Goal: Find specific page/section: Find specific page/section

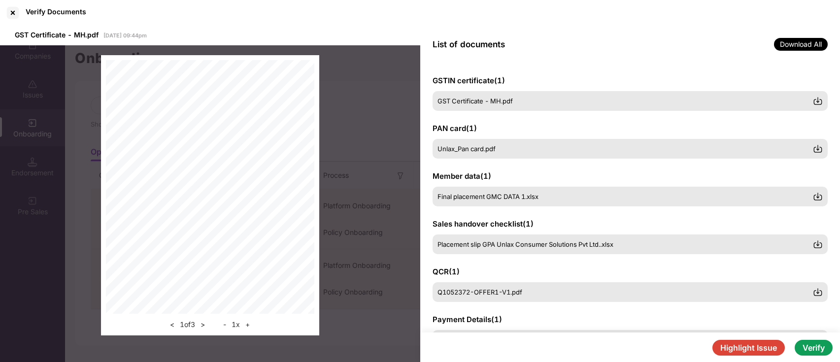
scroll to position [0, 0]
click at [12, 13] on div at bounding box center [13, 13] width 16 height 16
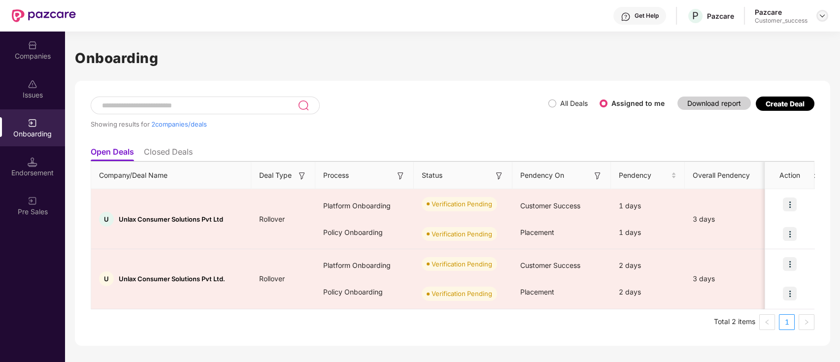
click at [820, 16] on img at bounding box center [822, 16] width 8 height 8
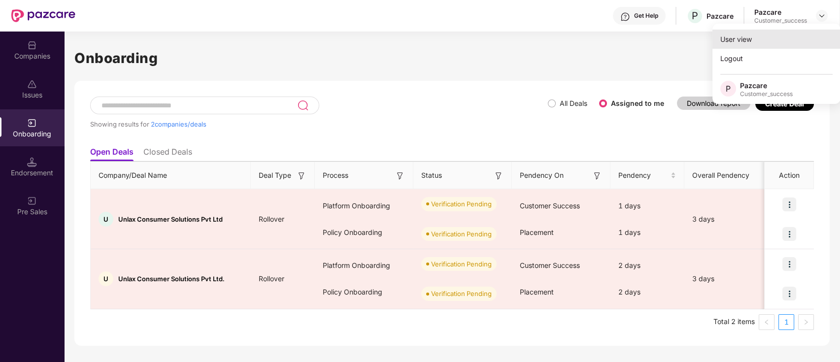
click at [754, 37] on div "User view" at bounding box center [776, 39] width 128 height 19
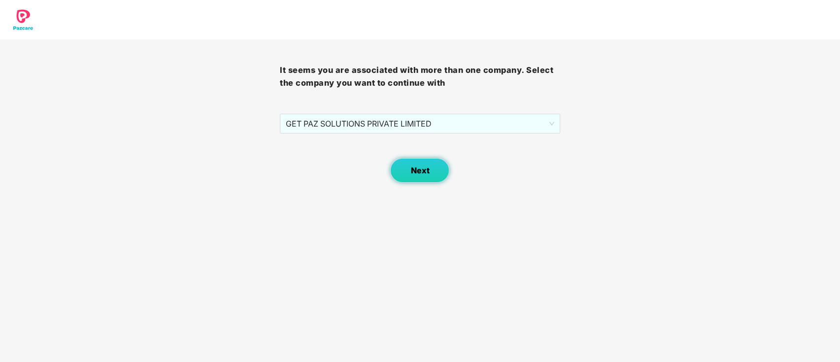
click at [430, 175] on button "Next" at bounding box center [419, 170] width 59 height 25
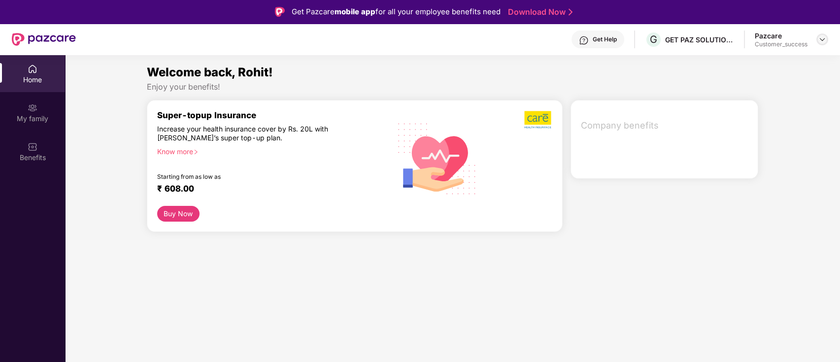
click at [819, 38] on img at bounding box center [822, 39] width 8 height 8
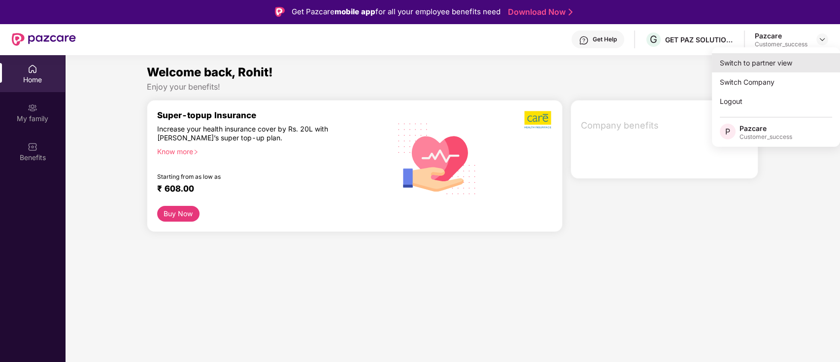
click at [772, 64] on div "Switch to partner view" at bounding box center [776, 62] width 128 height 19
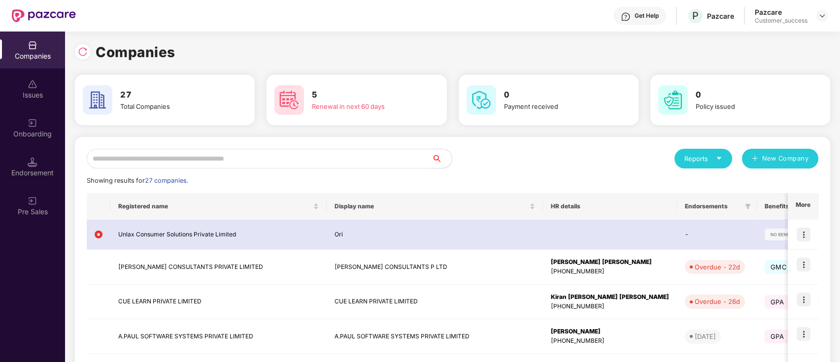
click at [360, 163] on input "text" at bounding box center [259, 159] width 345 height 20
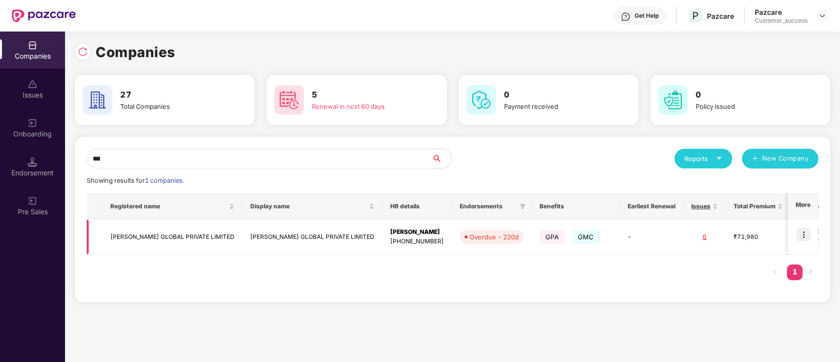
type input "***"
click at [260, 254] on td "[PERSON_NAME] GLOBAL PRIVATE LIMITED" at bounding box center [312, 237] width 140 height 35
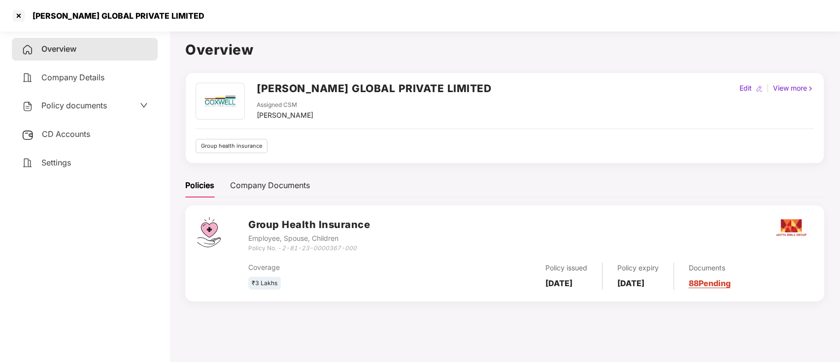
click at [708, 312] on div "Group Health Insurance Employee, Spouse, Children Policy No. - 2-81-23-0000367-…" at bounding box center [504, 259] width 639 height 108
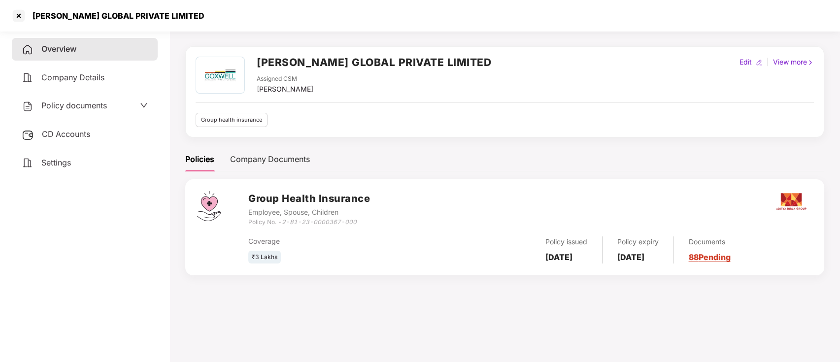
scroll to position [27, 0]
click at [23, 23] on div at bounding box center [19, 16] width 16 height 16
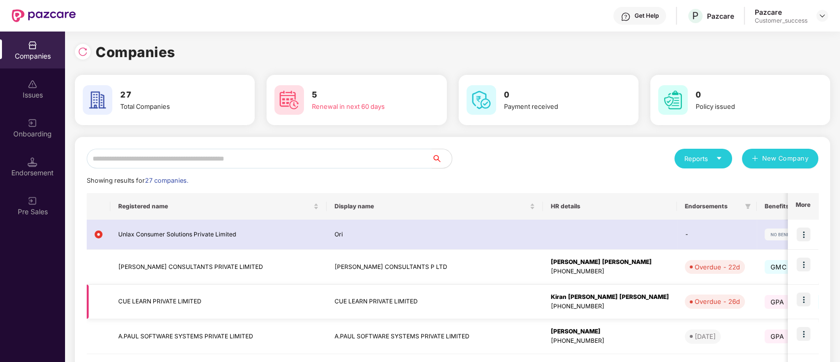
scroll to position [0, 0]
click at [371, 160] on input "text" at bounding box center [259, 159] width 345 height 20
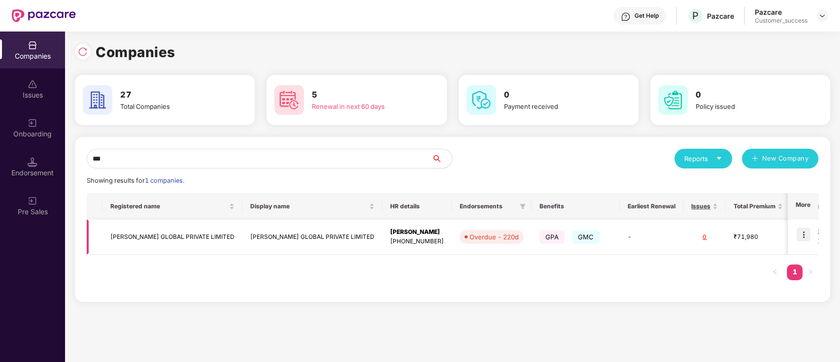
type input "***"
click at [211, 235] on td "[PERSON_NAME] GLOBAL PRIVATE LIMITED" at bounding box center [172, 237] width 140 height 35
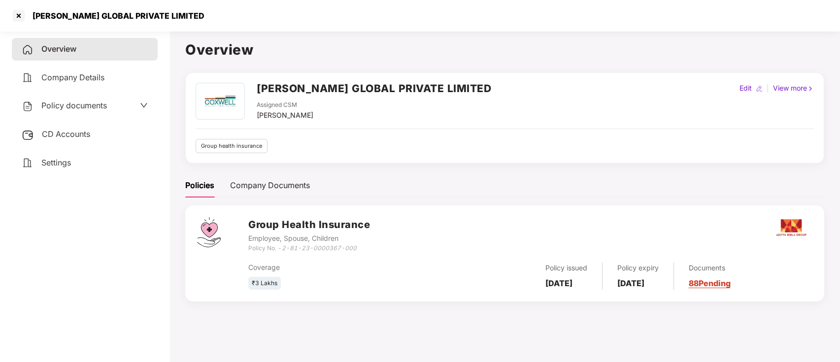
click at [388, 295] on div "Group Health Insurance Employee, Spouse, Children Policy No. - 2-81-23-0000367-…" at bounding box center [504, 253] width 639 height 96
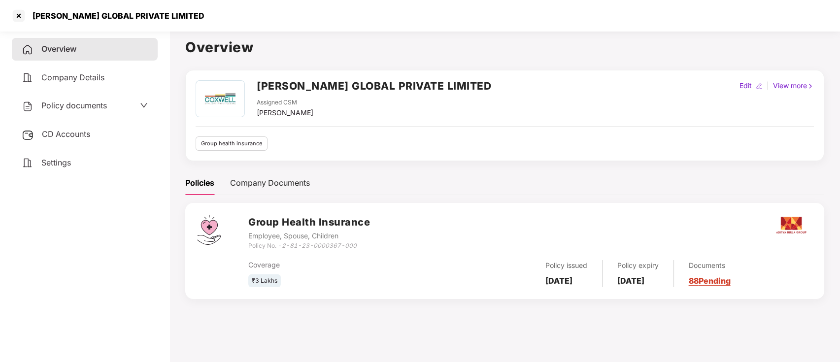
scroll to position [0, 0]
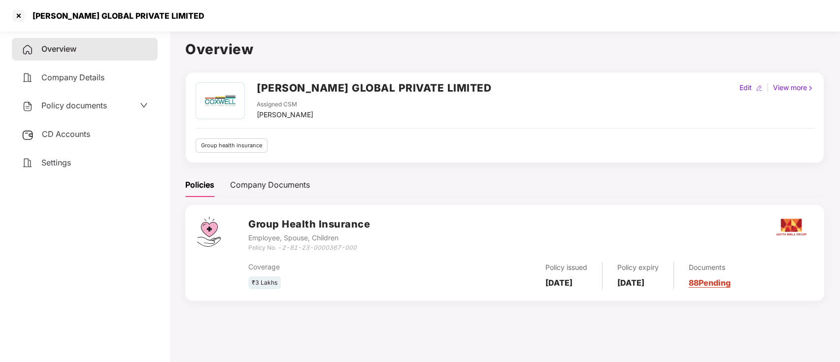
click at [132, 109] on div "Policy documents" at bounding box center [85, 105] width 126 height 13
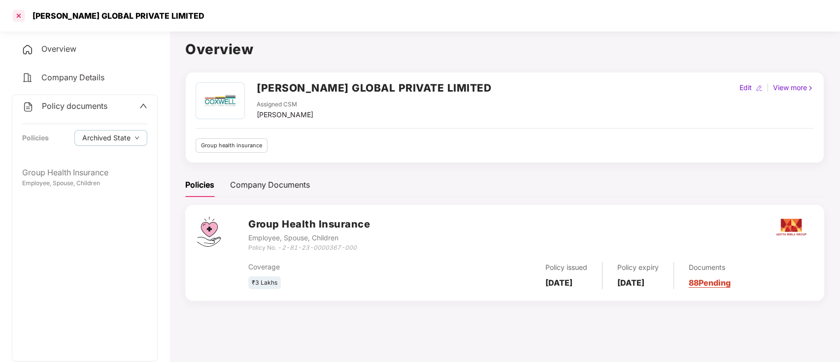
click at [17, 12] on div at bounding box center [19, 16] width 16 height 16
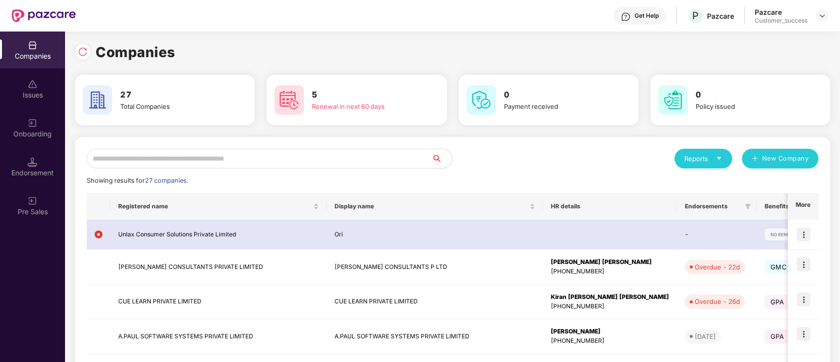
scroll to position [0, 0]
